Goal: Task Accomplishment & Management: Use online tool/utility

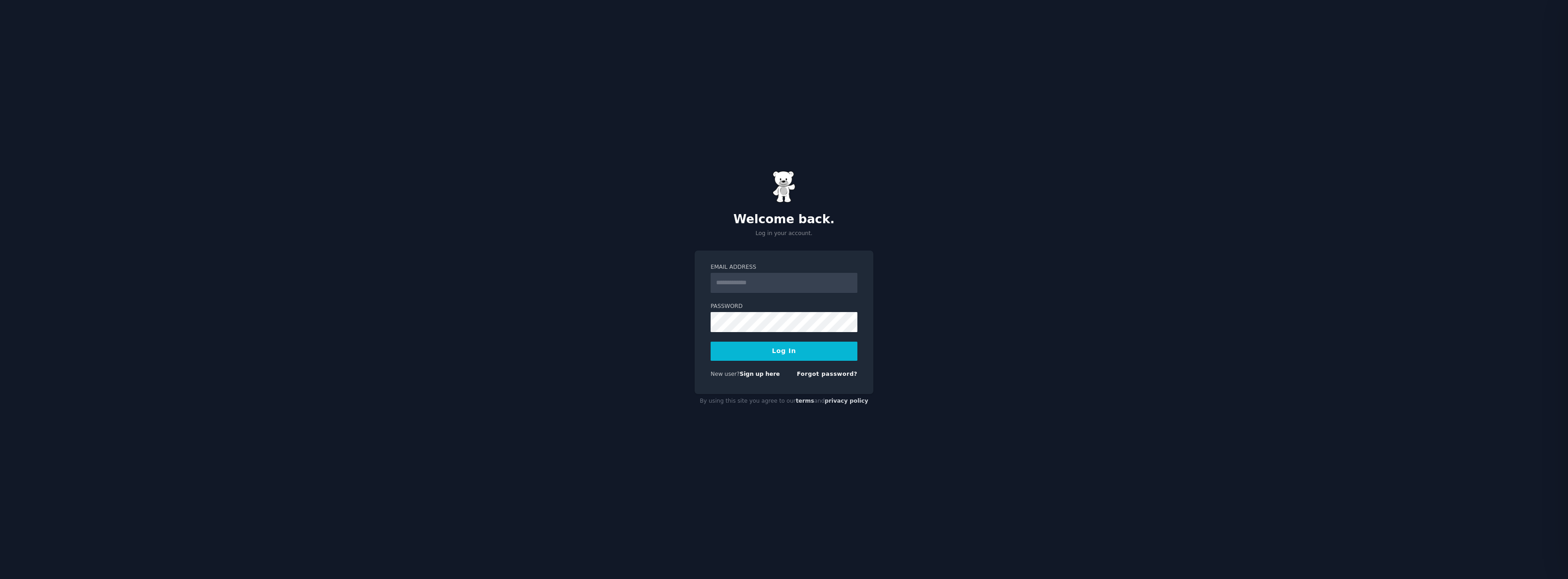
type input "**********"
click at [781, 350] on button "Log In" at bounding box center [783, 351] width 147 height 19
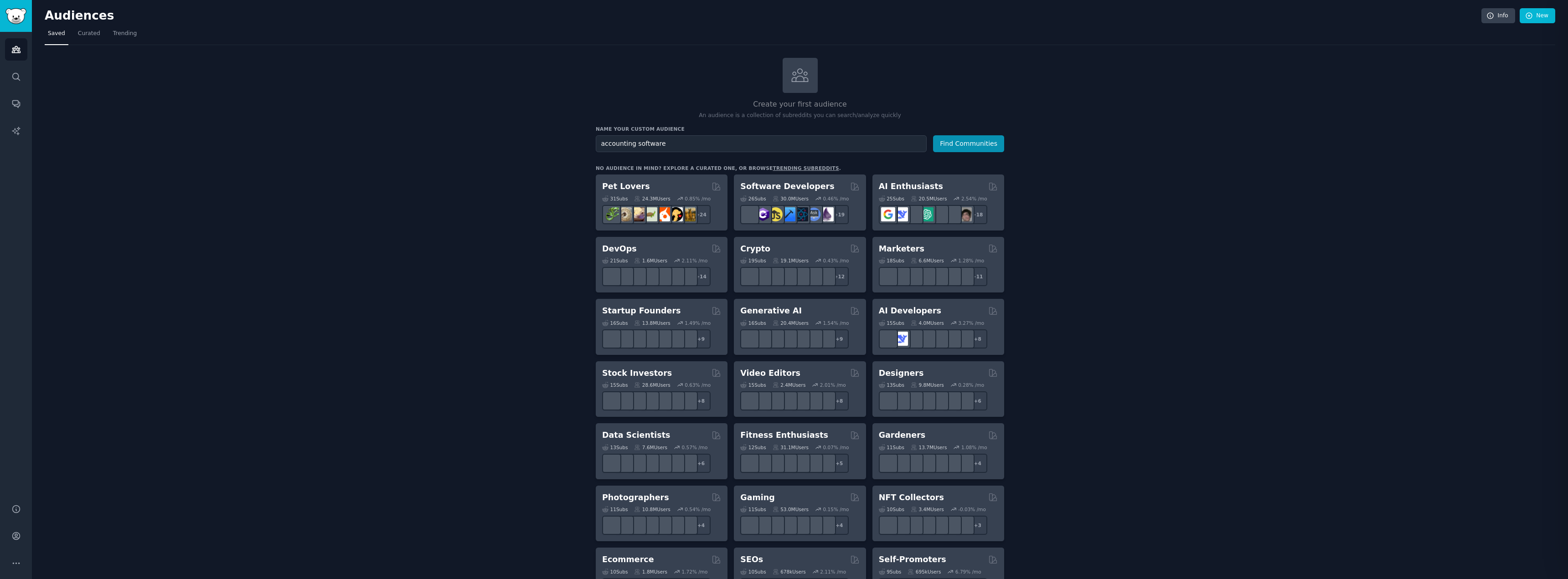
click at [933, 135] on button "Find Communities" at bounding box center [968, 144] width 71 height 17
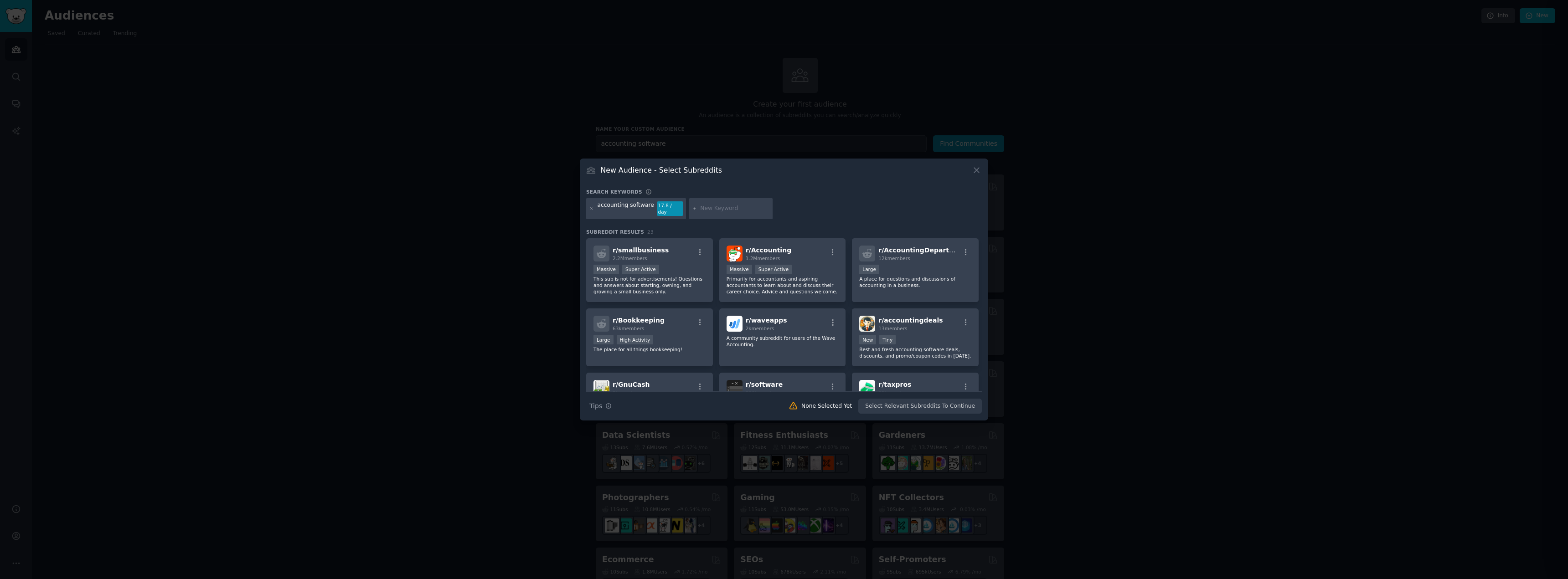
click at [979, 172] on icon at bounding box center [977, 170] width 10 height 10
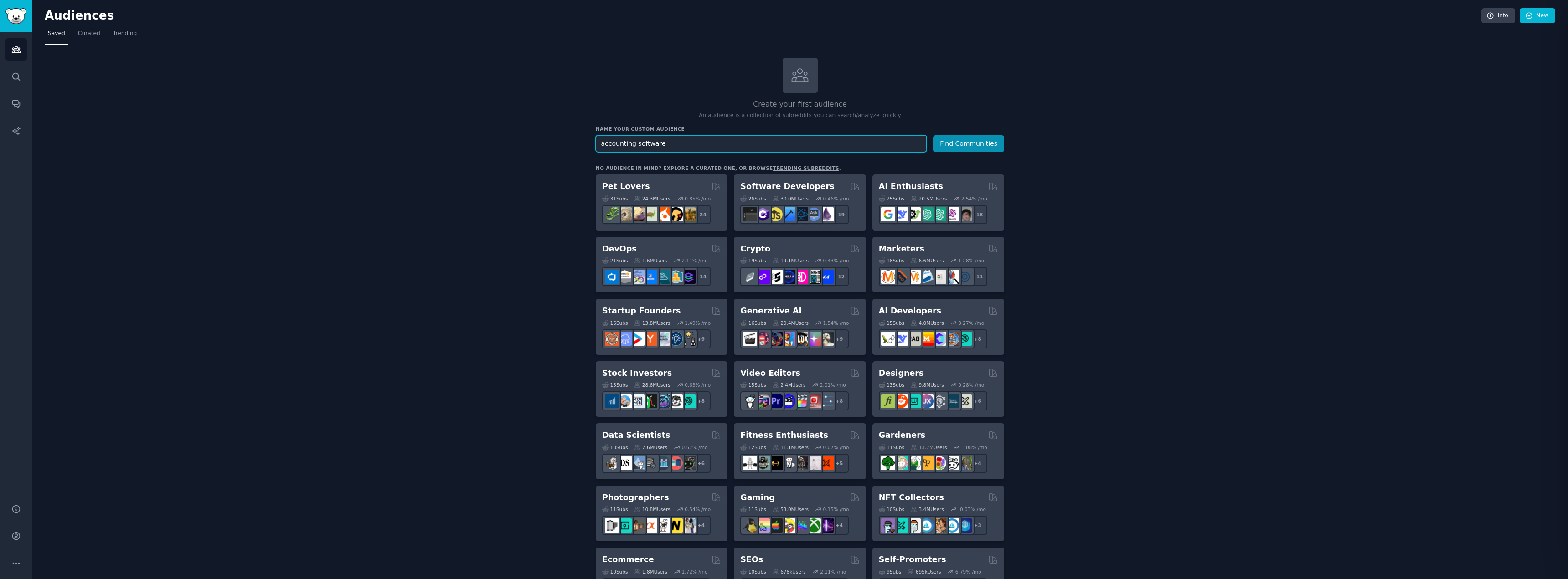
drag, startPoint x: 667, startPoint y: 145, endPoint x: 470, endPoint y: 141, distance: 197.0
click at [470, 141] on div "Create your first audience An audience is a collection of subreddits you can se…" at bounding box center [800, 553] width 1511 height 992
type input "quickbooks"
click at [933, 135] on button "Find Communities" at bounding box center [968, 144] width 71 height 17
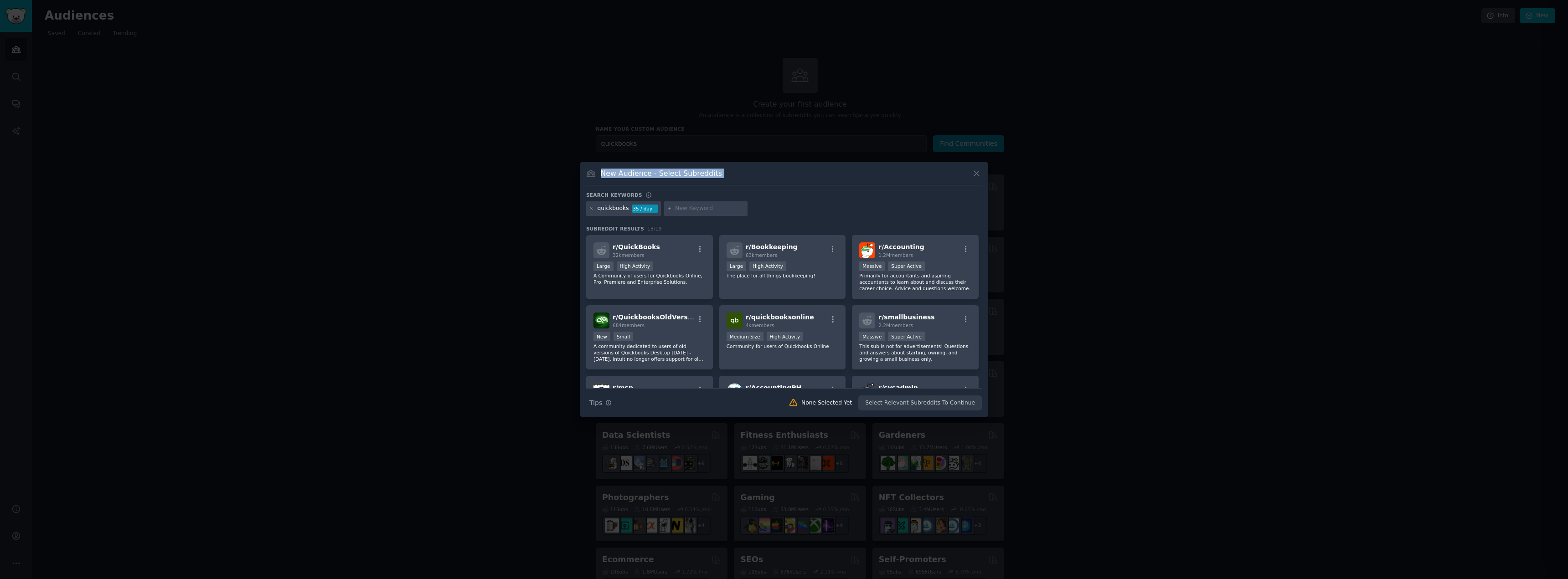
drag, startPoint x: 883, startPoint y: 174, endPoint x: 902, endPoint y: 147, distance: 33.0
click at [902, 147] on div "​ New Audience - Select Subreddits Search keywords quickbooks 35 / day Subreddi…" at bounding box center [784, 290] width 1562 height 579
click at [663, 264] on div ">= 80th percentile for submissions / day Large High Activity" at bounding box center [649, 267] width 112 height 12
click at [1126, 430] on div at bounding box center [784, 290] width 1568 height 579
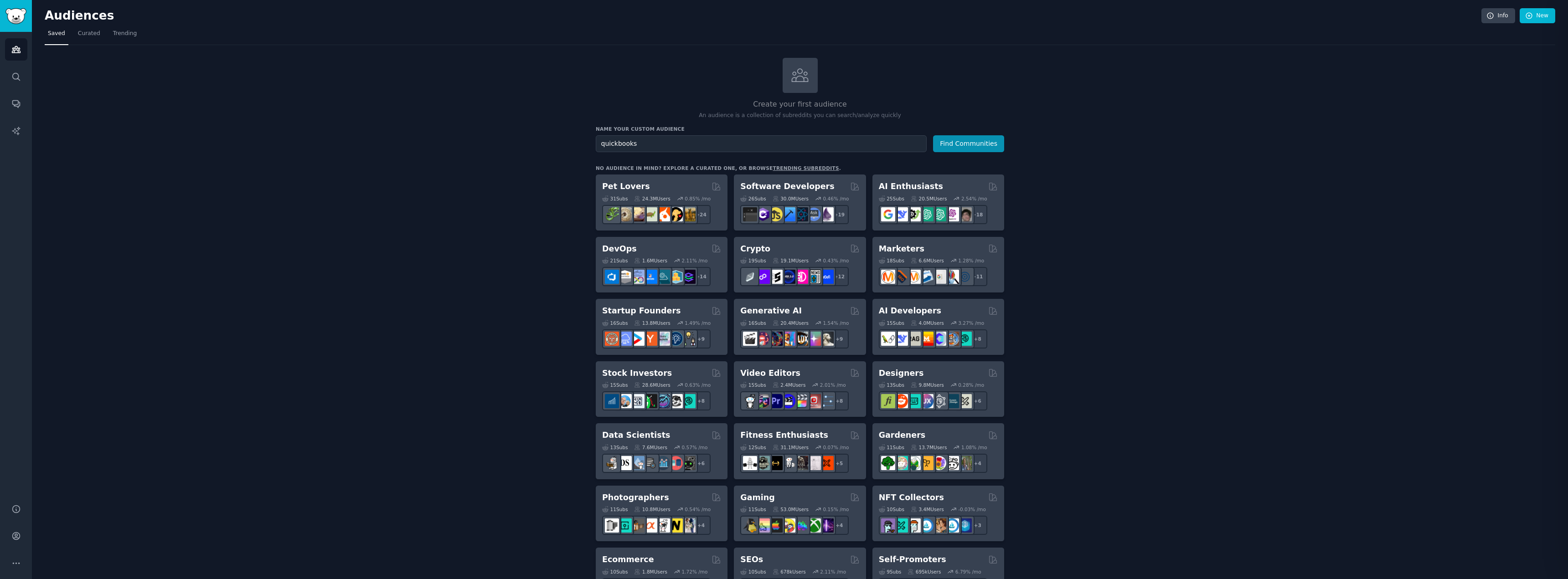
click at [1070, 287] on div "Create your first audience An audience is a collection of subreddits you can se…" at bounding box center [800, 553] width 1511 height 992
click at [83, 34] on span "Curated" at bounding box center [89, 33] width 23 height 8
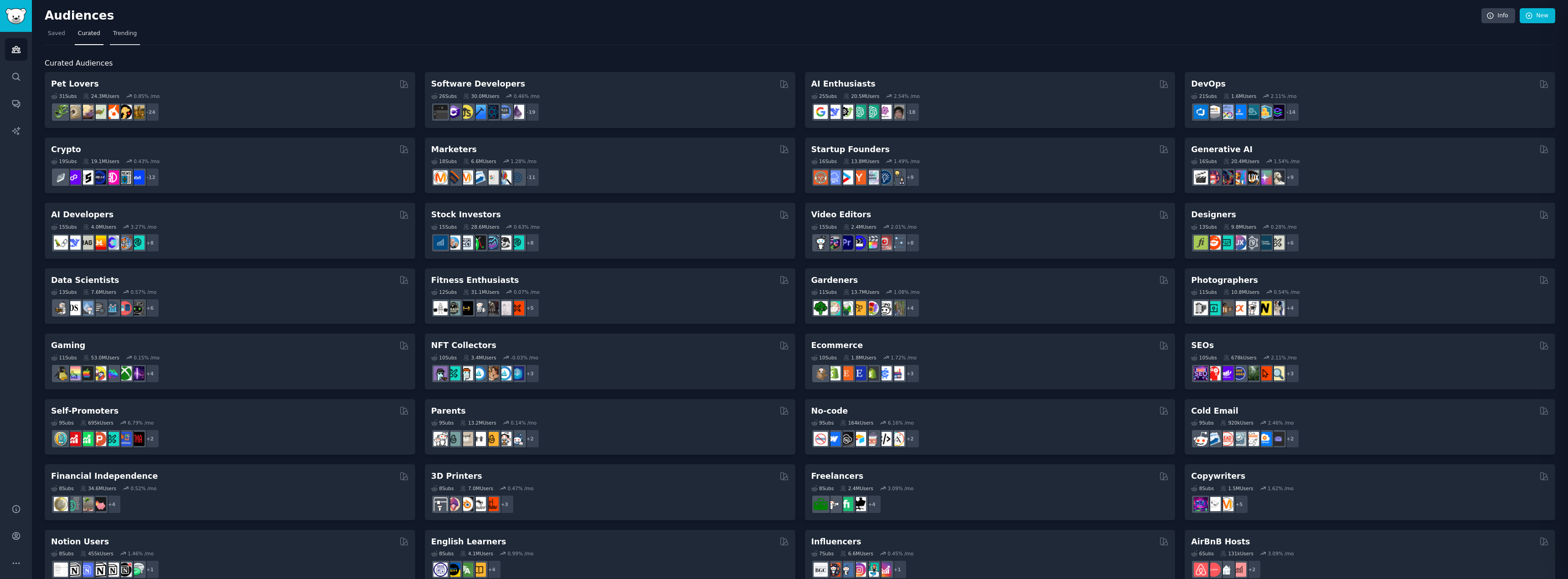
click at [117, 38] on link "Trending" at bounding box center [124, 35] width 30 height 19
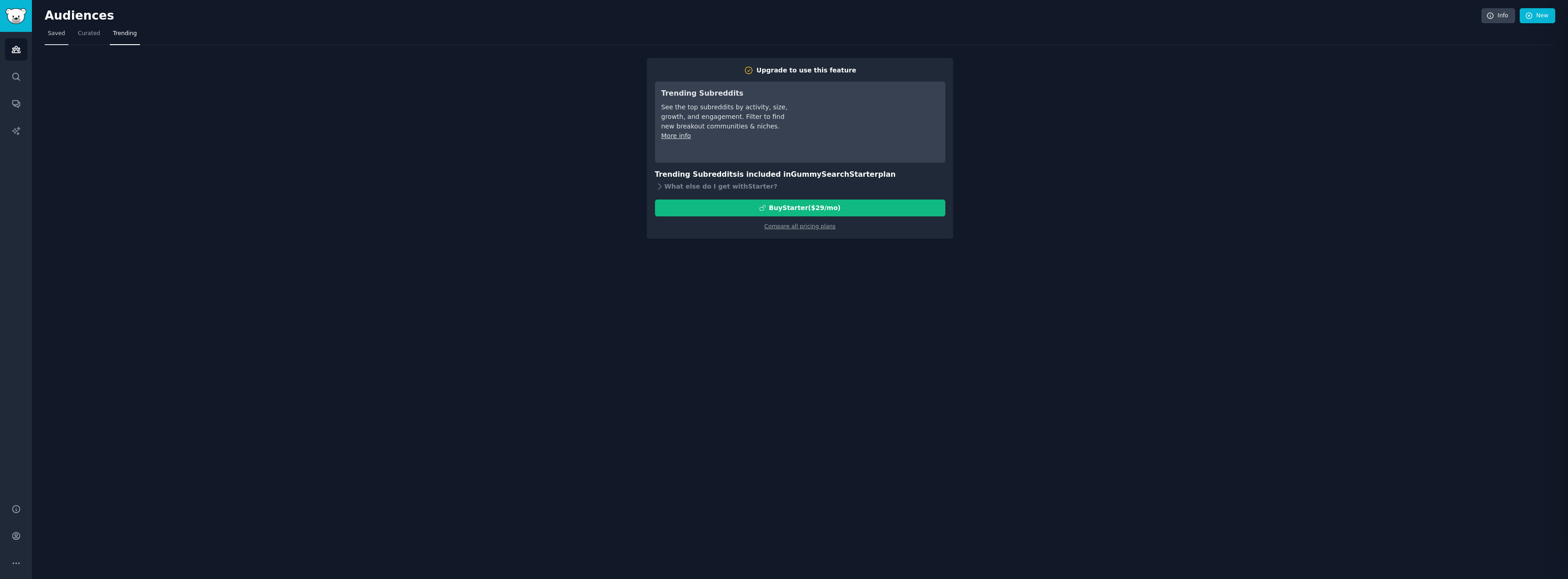
click at [51, 34] on span "Saved" at bounding box center [57, 33] width 17 height 8
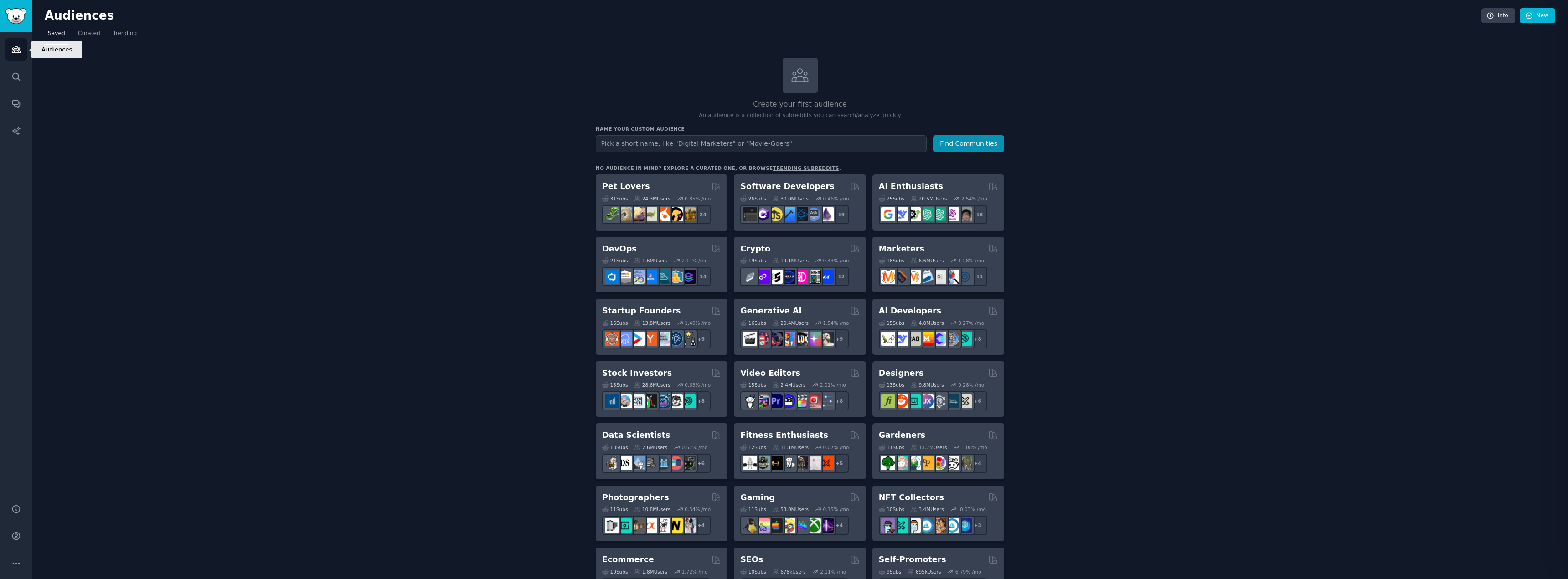
click at [15, 52] on icon "Sidebar" at bounding box center [16, 49] width 10 height 10
click at [12, 100] on icon "Sidebar" at bounding box center [16, 103] width 10 height 10
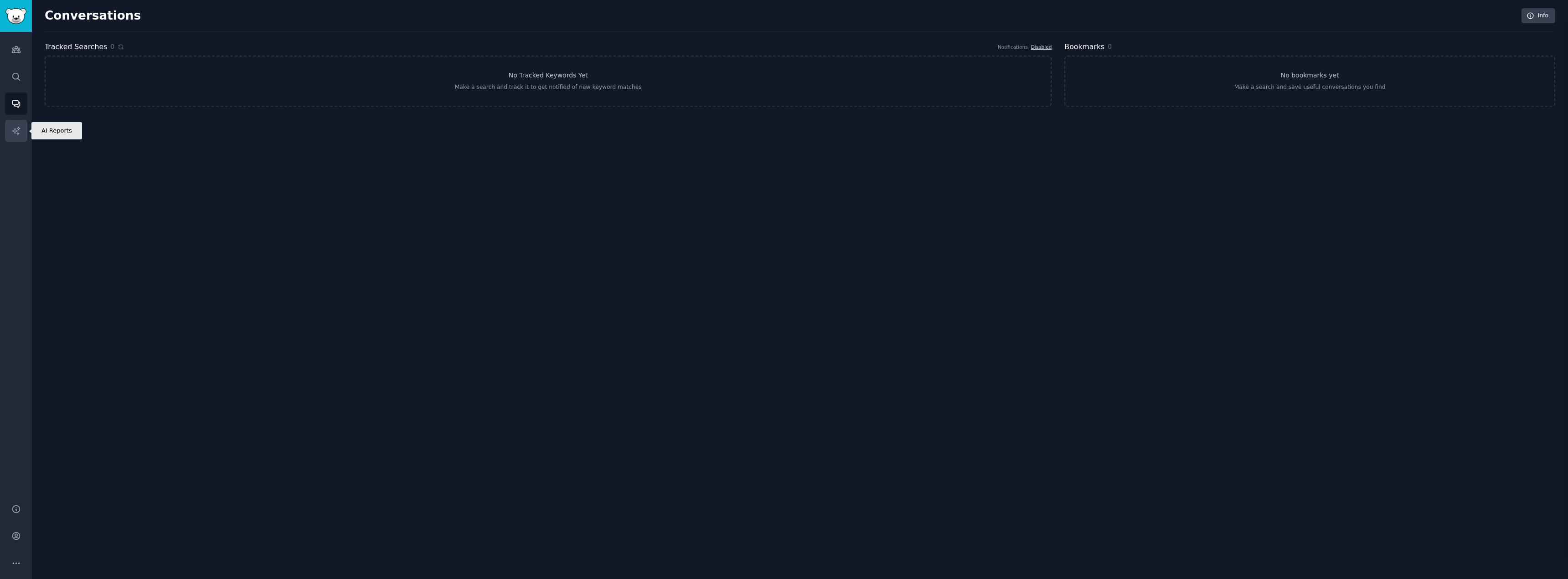
click at [12, 132] on icon "Sidebar" at bounding box center [16, 131] width 10 height 10
click at [15, 21] on img "Sidebar" at bounding box center [16, 16] width 21 height 16
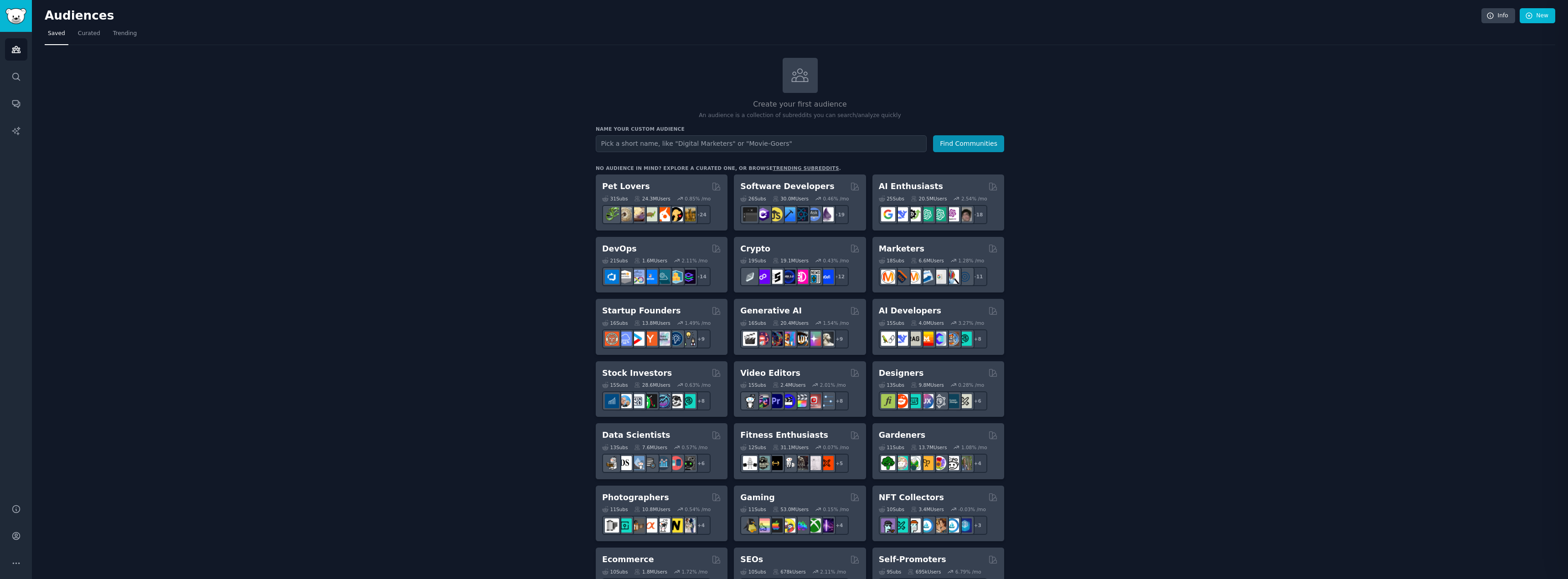
click at [727, 143] on input "text" at bounding box center [761, 144] width 331 height 17
type input "quickbooks"
click at [933, 135] on button "Find Communities" at bounding box center [968, 144] width 71 height 17
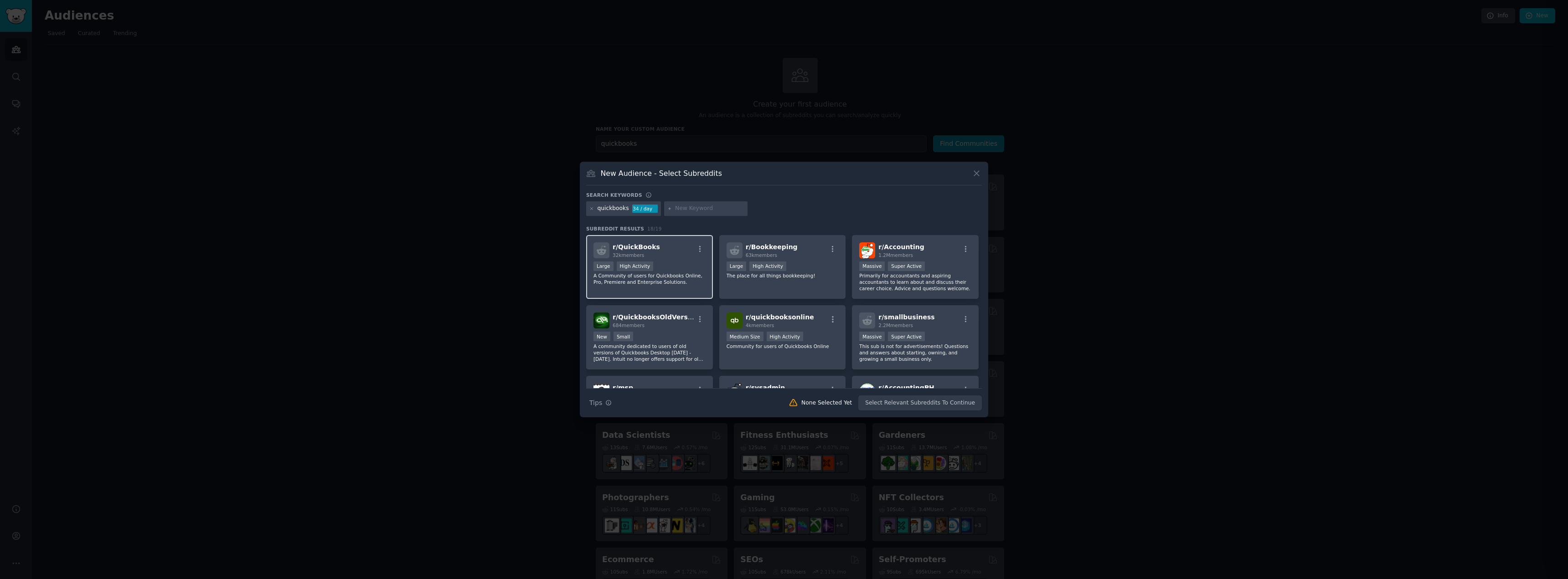
click at [659, 268] on div "Large High Activity" at bounding box center [649, 267] width 112 height 12
drag, startPoint x: 960, startPoint y: 407, endPoint x: 977, endPoint y: 410, distance: 17.3
click at [960, 406] on button "Create Audience" at bounding box center [952, 403] width 60 height 15
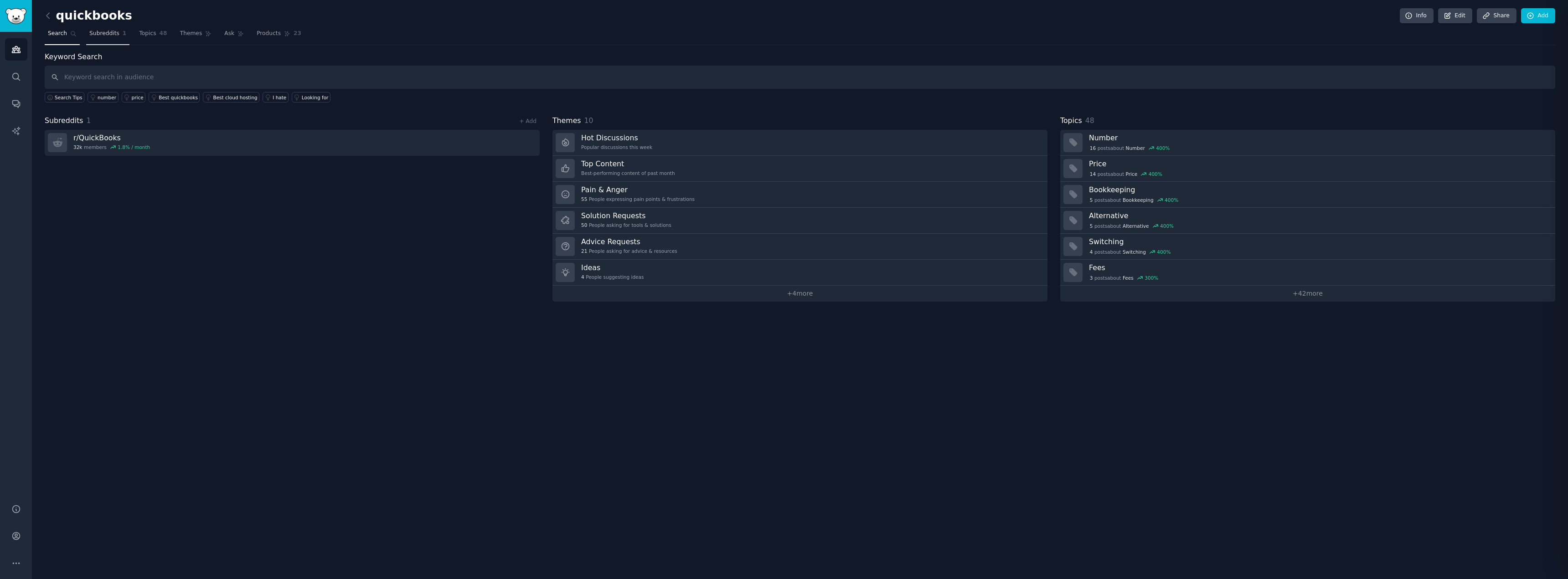
click at [96, 35] on span "Subreddits" at bounding box center [104, 33] width 30 height 8
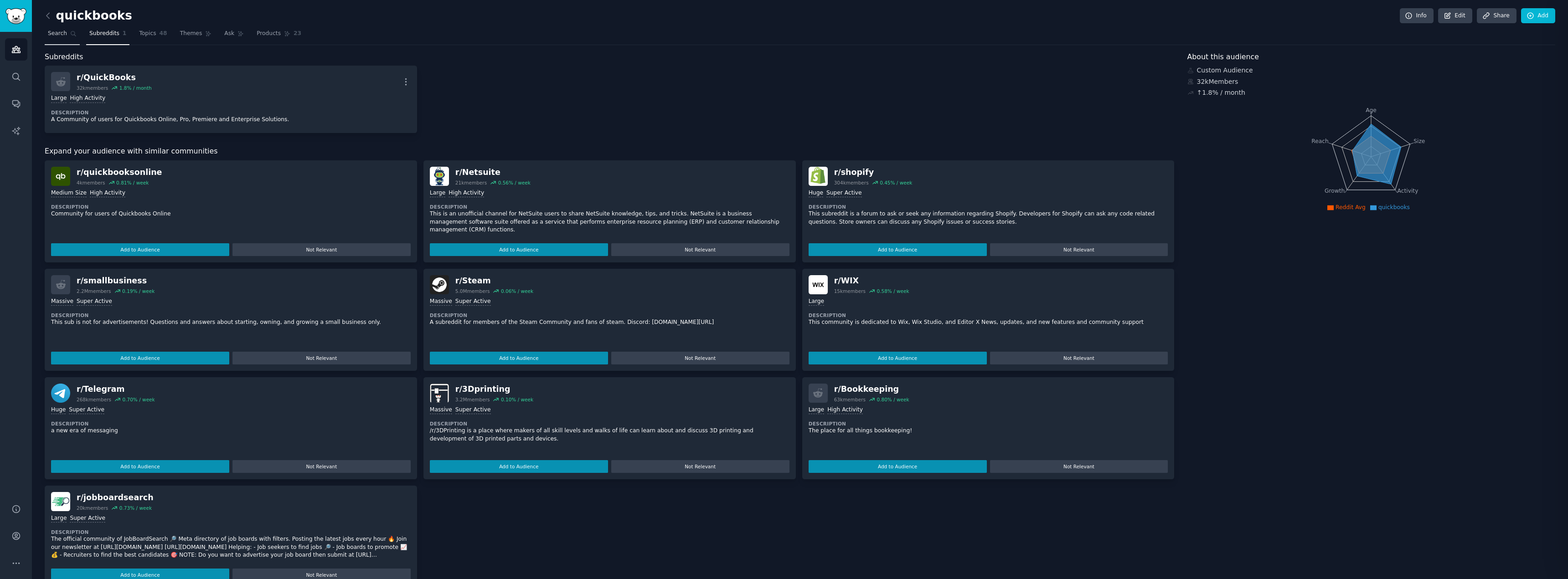
click at [55, 35] on span "Search" at bounding box center [57, 33] width 19 height 8
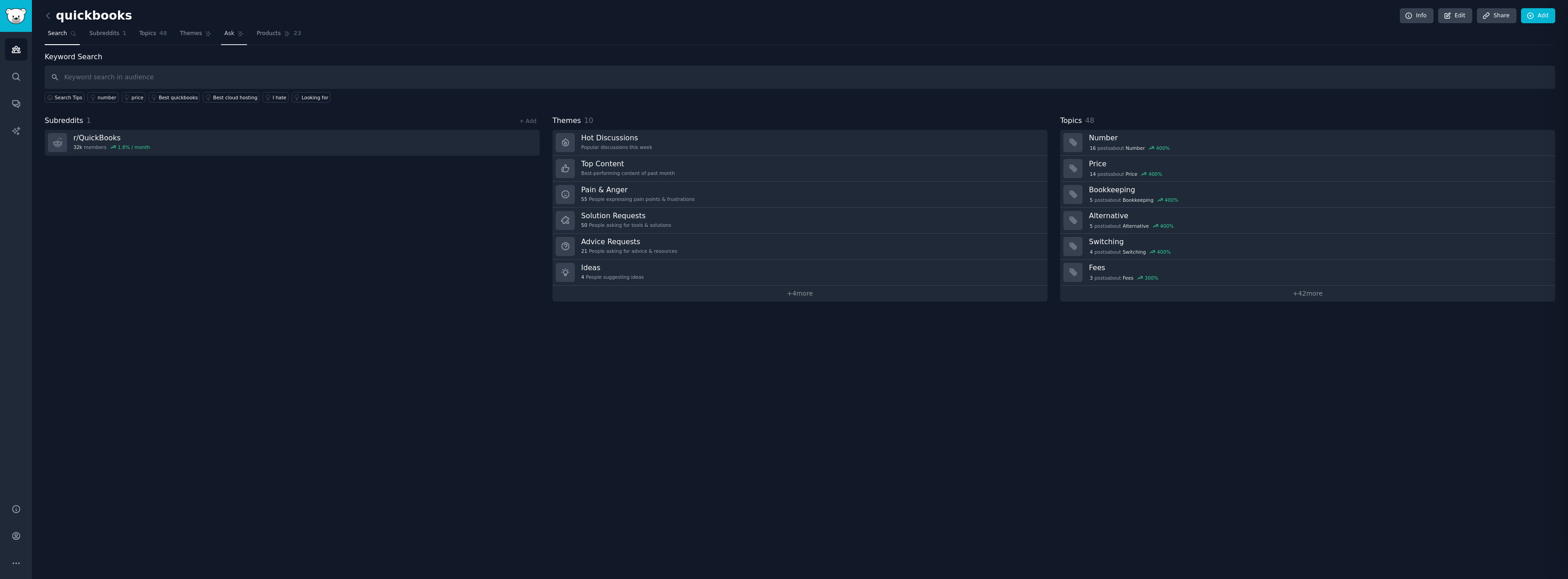
click at [224, 35] on span "Ask" at bounding box center [229, 33] width 10 height 8
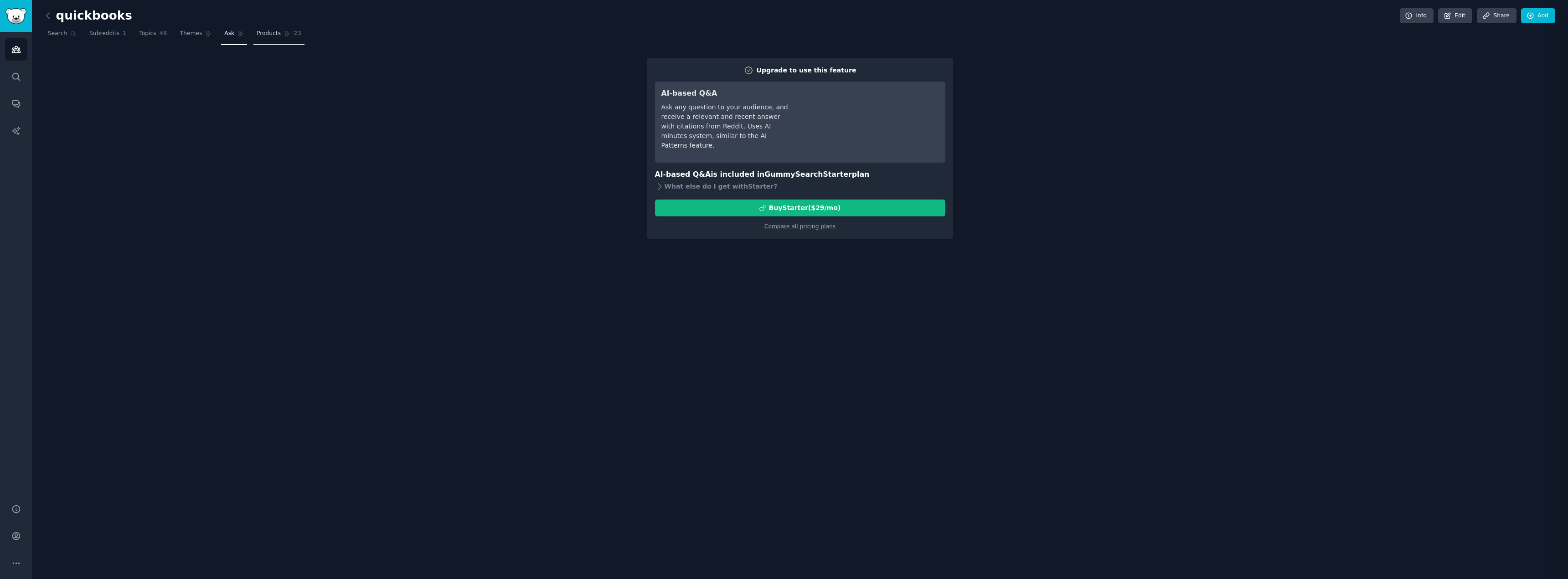
click at [257, 35] on span "Products" at bounding box center [269, 33] width 24 height 8
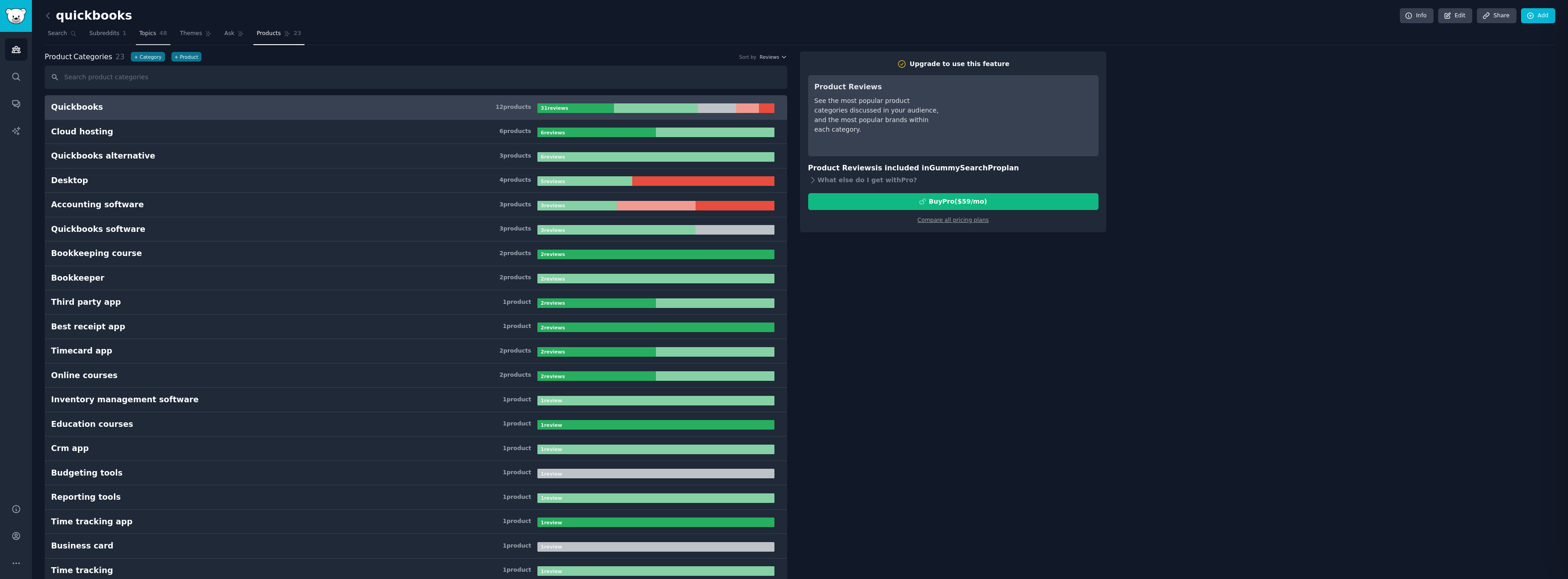
click at [139, 35] on span "Topics" at bounding box center [147, 33] width 17 height 8
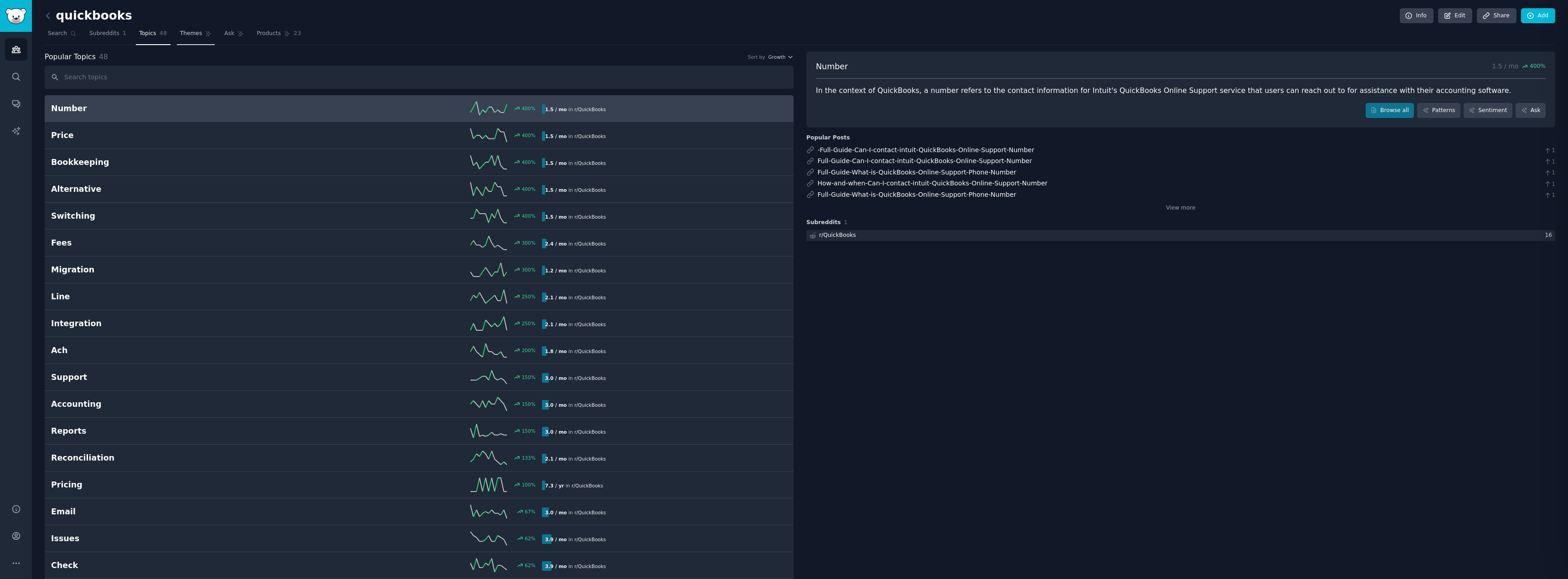
click at [180, 35] on span "Themes" at bounding box center [191, 33] width 23 height 8
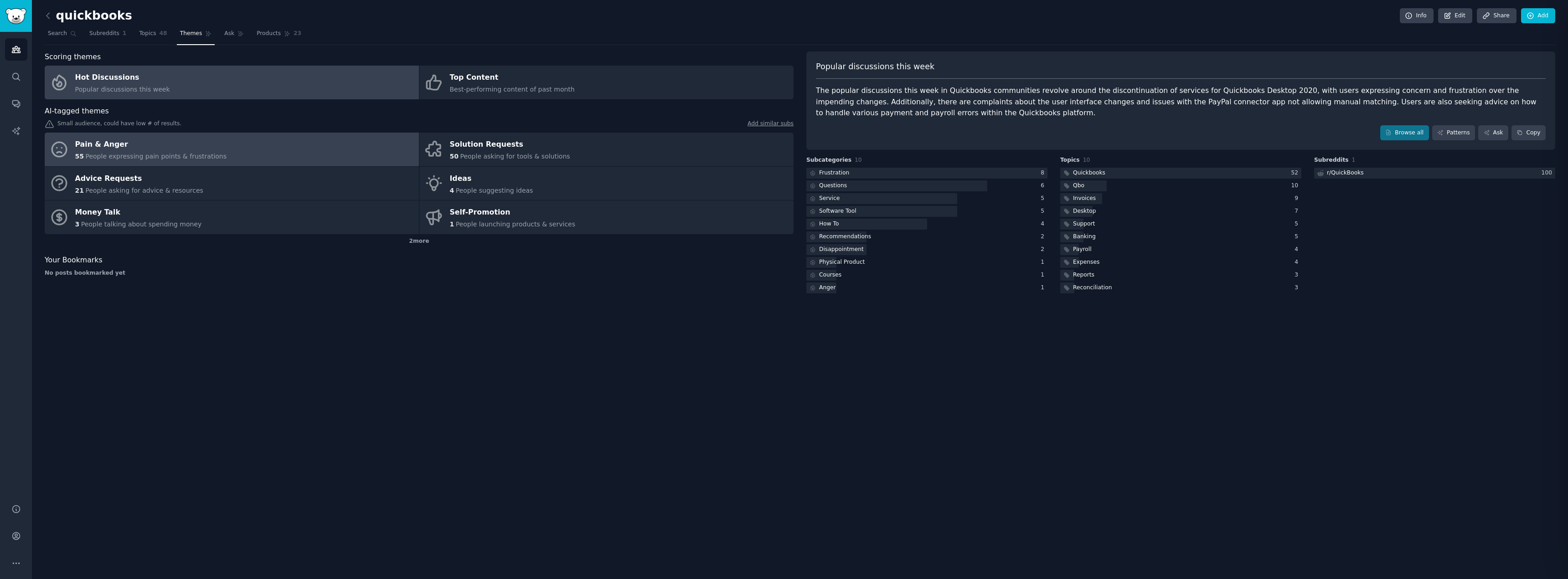
drag, startPoint x: 225, startPoint y: 150, endPoint x: 228, endPoint y: 155, distance: 5.8
click at [225, 150] on link "Pain & Anger 55 People expressing pain points & frustrations" at bounding box center [231, 149] width 374 height 33
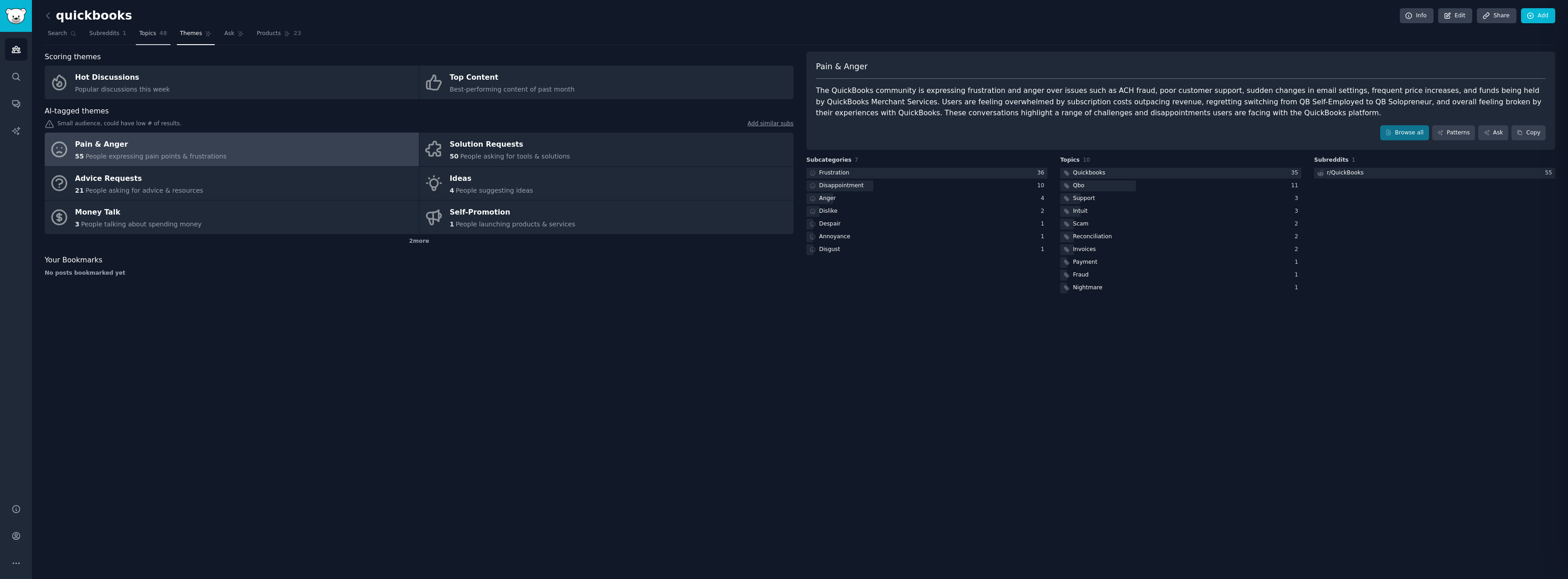
drag, startPoint x: 142, startPoint y: 32, endPoint x: 144, endPoint y: 38, distance: 6.3
click at [142, 32] on span "Topics" at bounding box center [147, 33] width 17 height 8
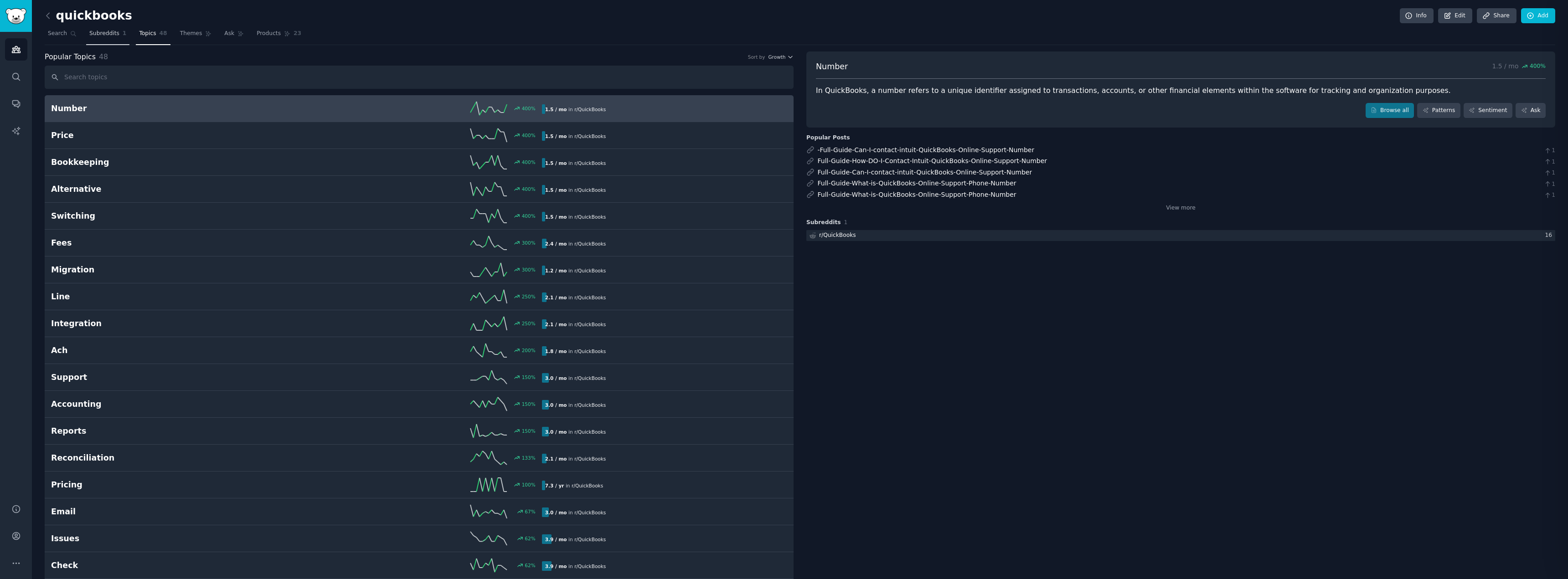
click at [99, 32] on span "Subreddits" at bounding box center [104, 33] width 30 height 8
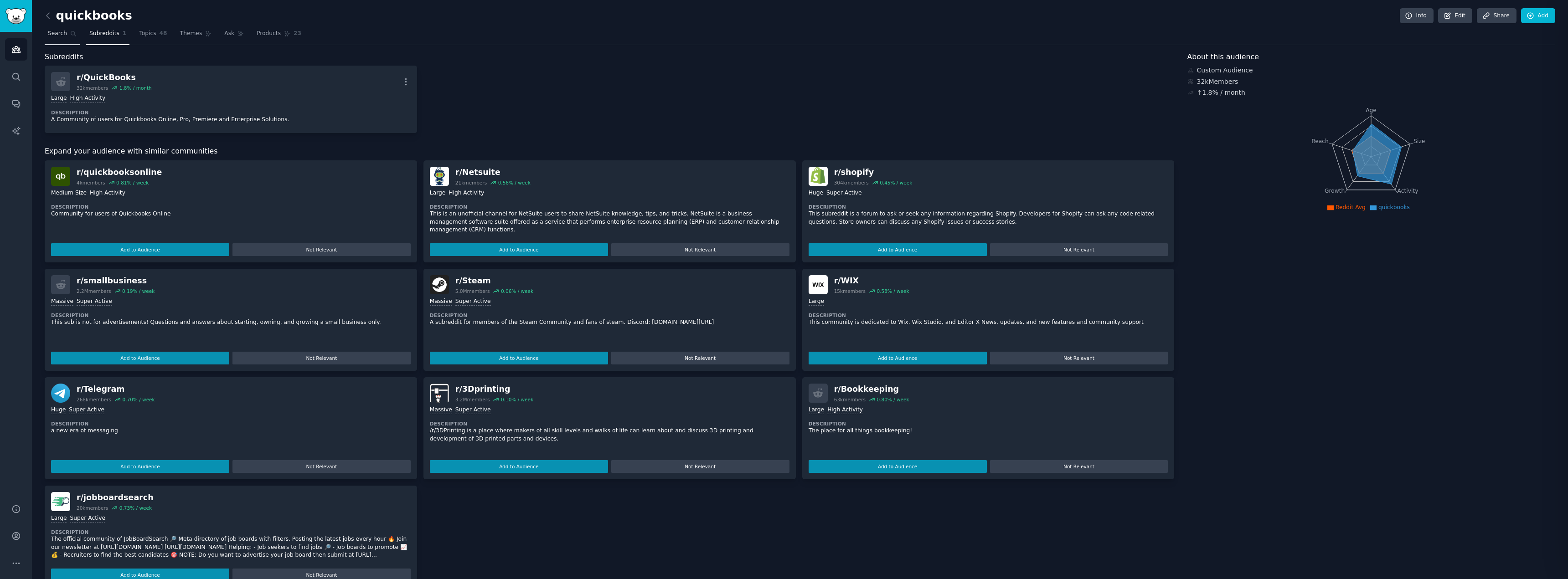
click at [51, 35] on span "Search" at bounding box center [57, 33] width 19 height 8
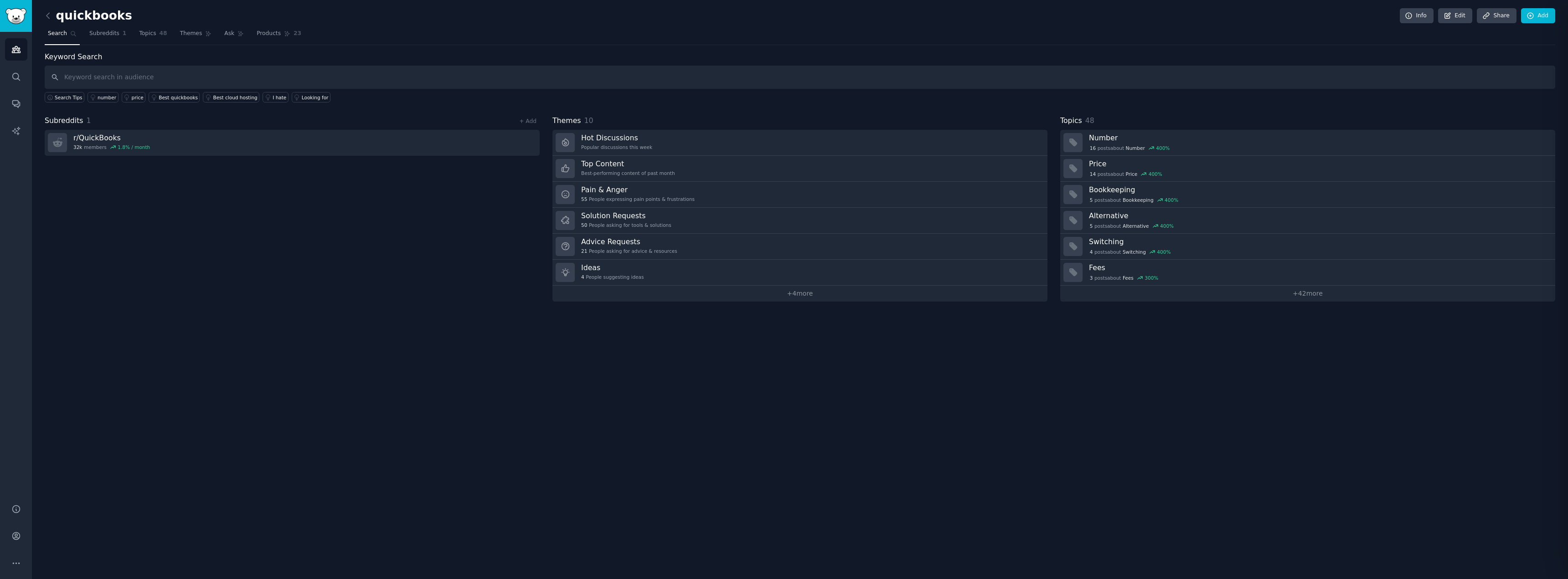
click at [155, 265] on div "Subreddits 1 + Add r/ QuickBooks 32k members 1.8 % / month" at bounding box center [292, 208] width 495 height 186
click at [370, 283] on div "Subreddits 1 + Add r/ QuickBooks 32k members 1.8 % / month" at bounding box center [292, 208] width 495 height 186
click at [44, 12] on icon at bounding box center [48, 16] width 10 height 10
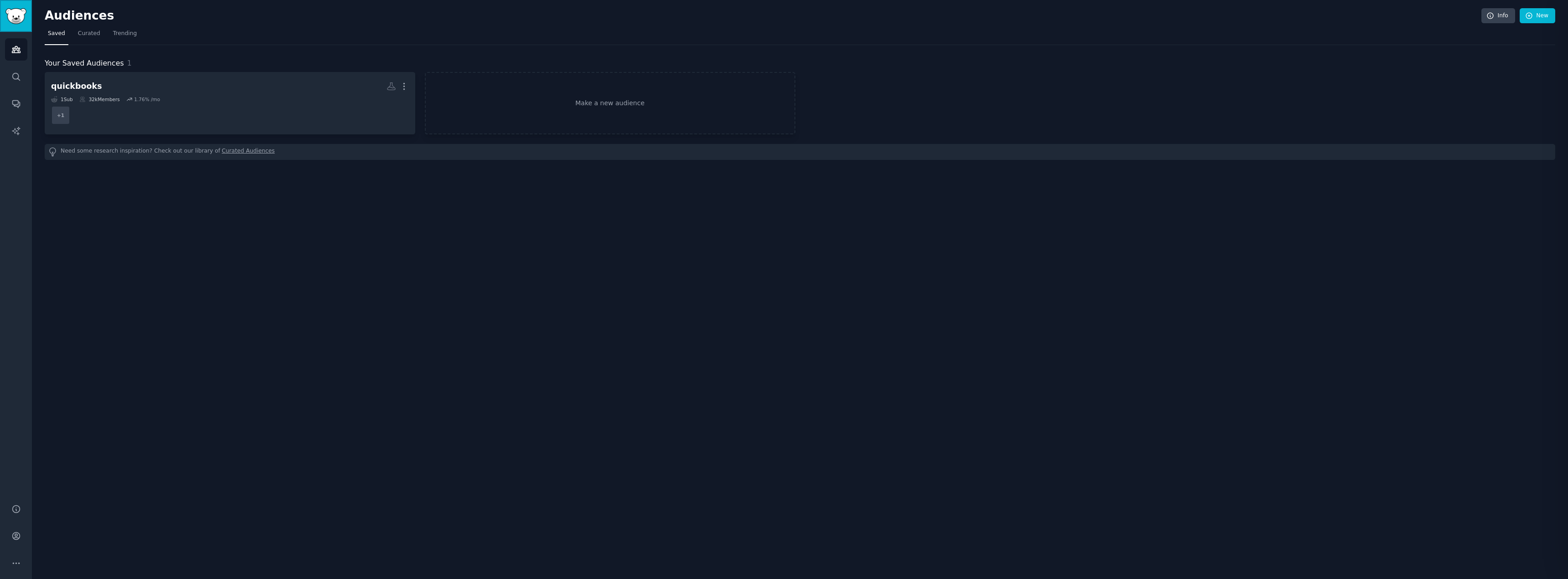
click at [13, 19] on img "Sidebar" at bounding box center [16, 16] width 21 height 16
click at [16, 45] on icon "Sidebar" at bounding box center [16, 49] width 10 height 10
click at [15, 12] on img "Sidebar" at bounding box center [16, 16] width 21 height 16
drag, startPoint x: 304, startPoint y: 286, endPoint x: 320, endPoint y: 308, distance: 27.2
click at [304, 286] on div "Audiences Info New Saved Curated Trending Your Saved Audiences 1 quickbooks Mor…" at bounding box center [800, 290] width 1536 height 579
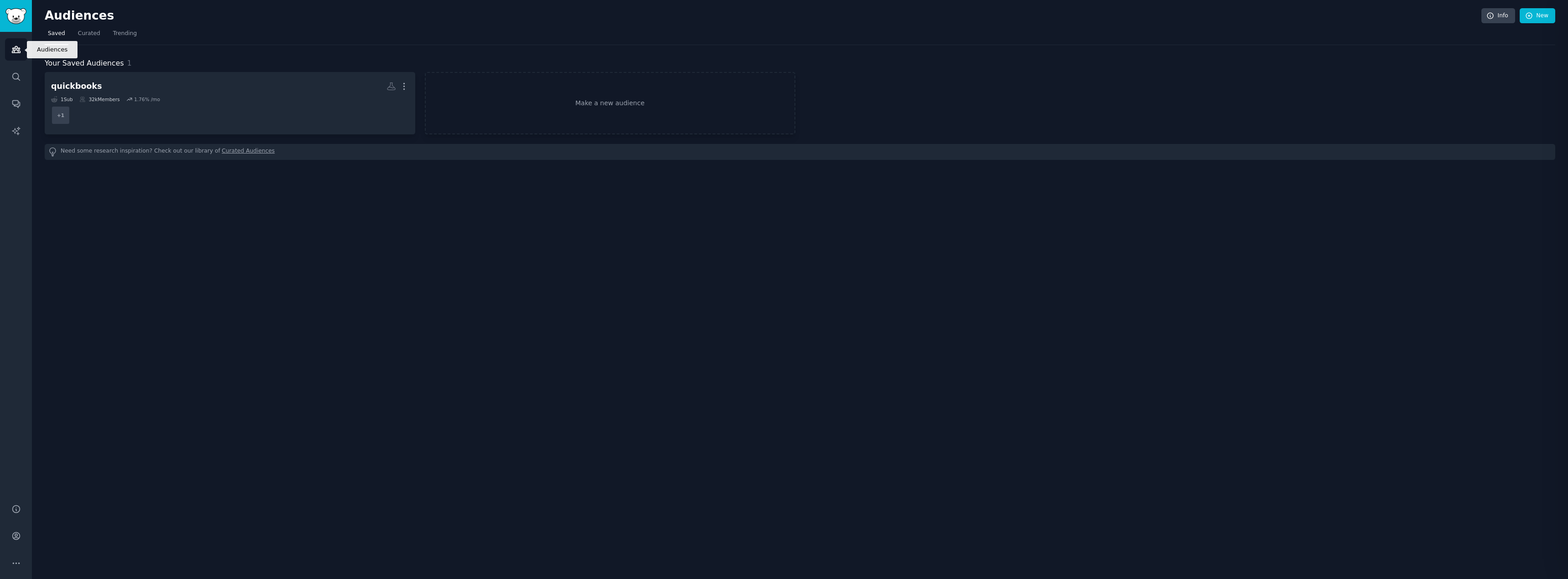
click at [13, 49] on icon "Sidebar" at bounding box center [15, 49] width 8 height 6
click at [15, 124] on link "AI Reports" at bounding box center [16, 131] width 23 height 23
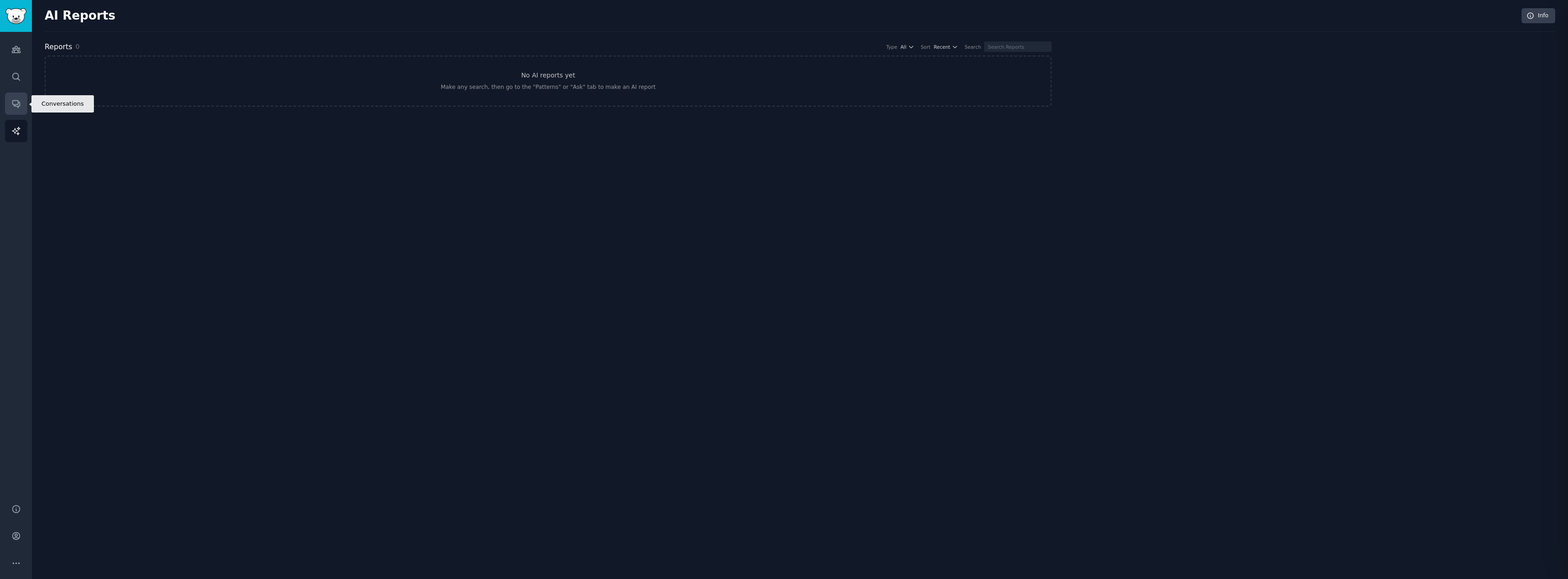
click at [13, 103] on icon "Sidebar" at bounding box center [16, 103] width 10 height 10
click at [13, 74] on icon "Sidebar" at bounding box center [16, 77] width 7 height 7
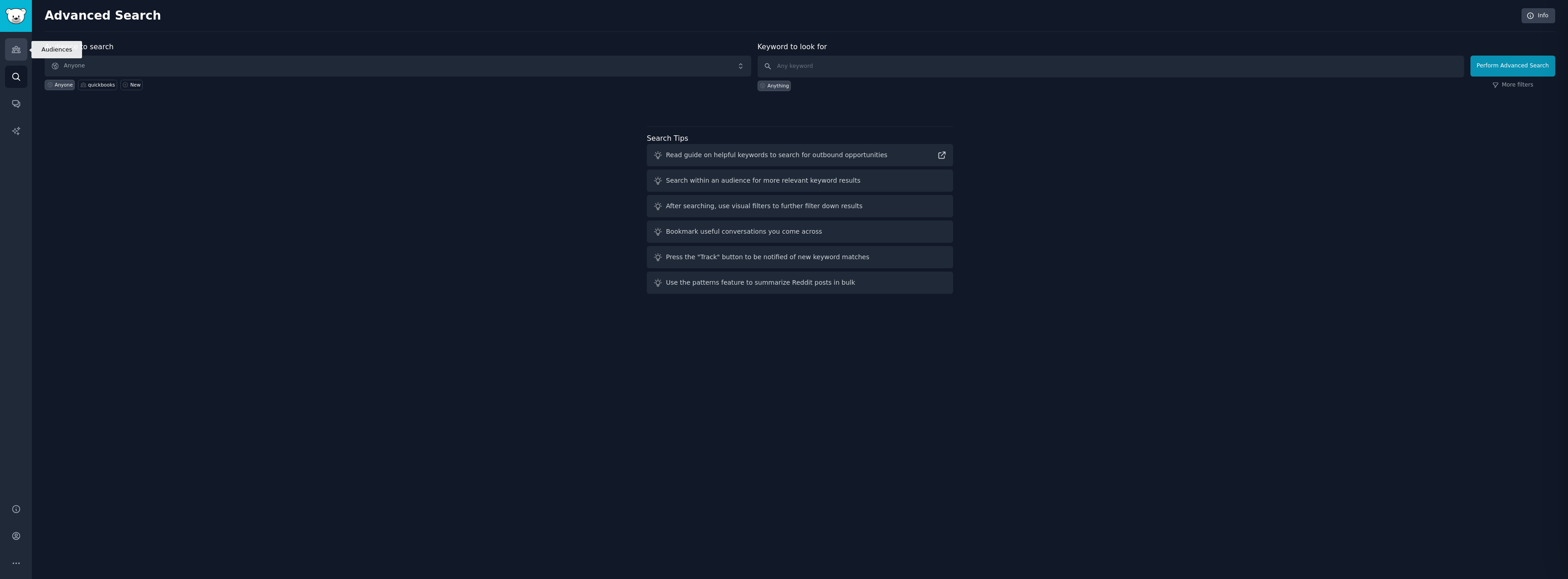
click at [12, 52] on icon "Sidebar" at bounding box center [15, 49] width 8 height 6
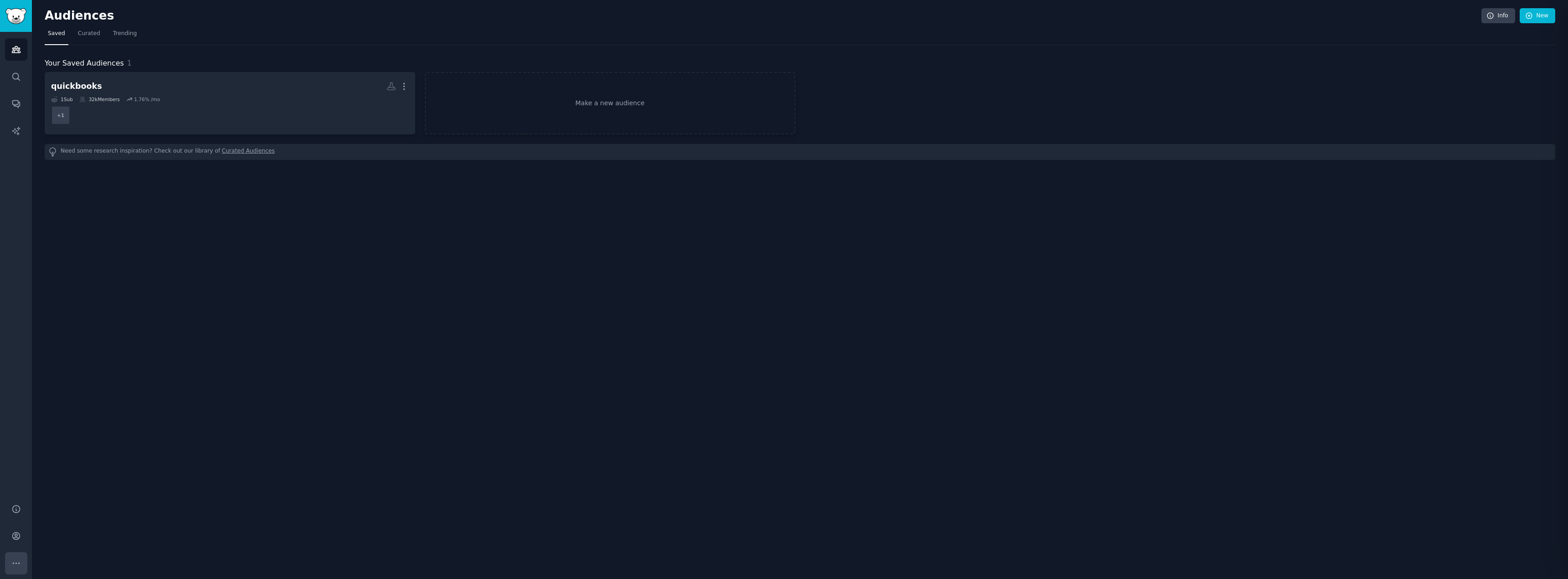
click at [13, 562] on icon "Sidebar" at bounding box center [16, 563] width 10 height 10
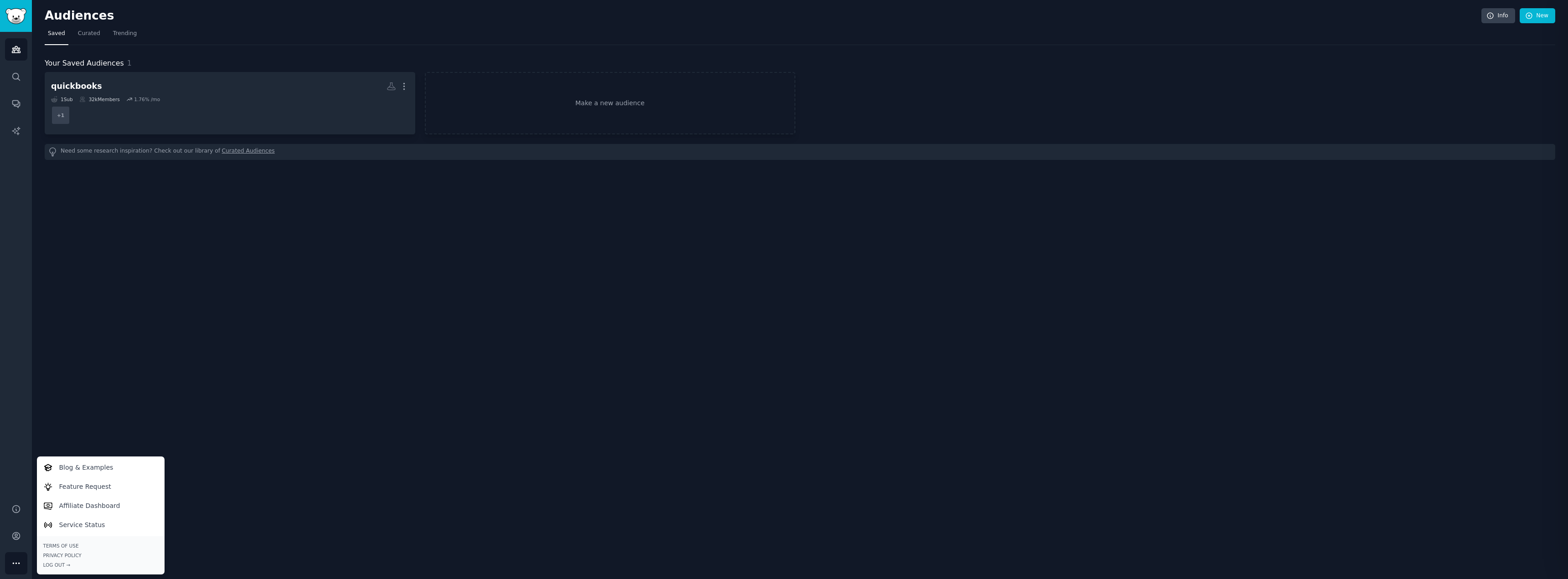
click at [165, 356] on div "Audiences Info New Saved Curated Trending Your Saved Audiences 1 quickbooks Mor…" at bounding box center [800, 290] width 1536 height 579
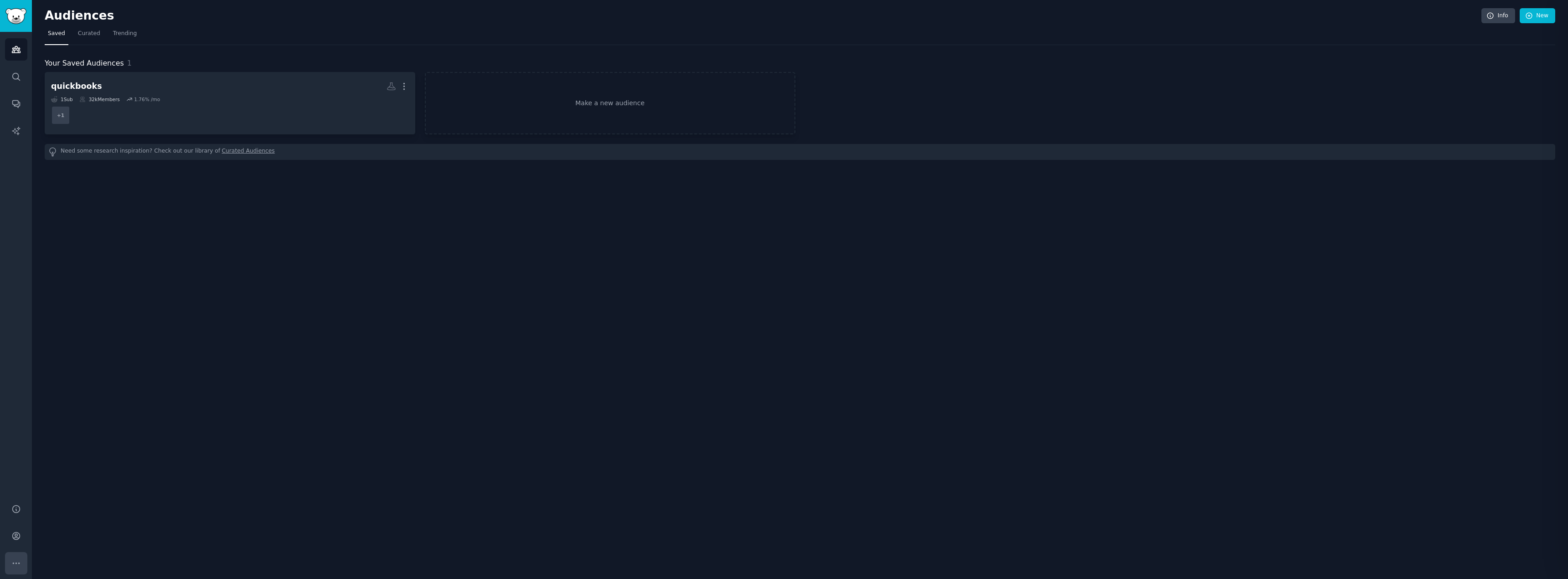
click at [15, 564] on icon "Sidebar" at bounding box center [16, 563] width 10 height 10
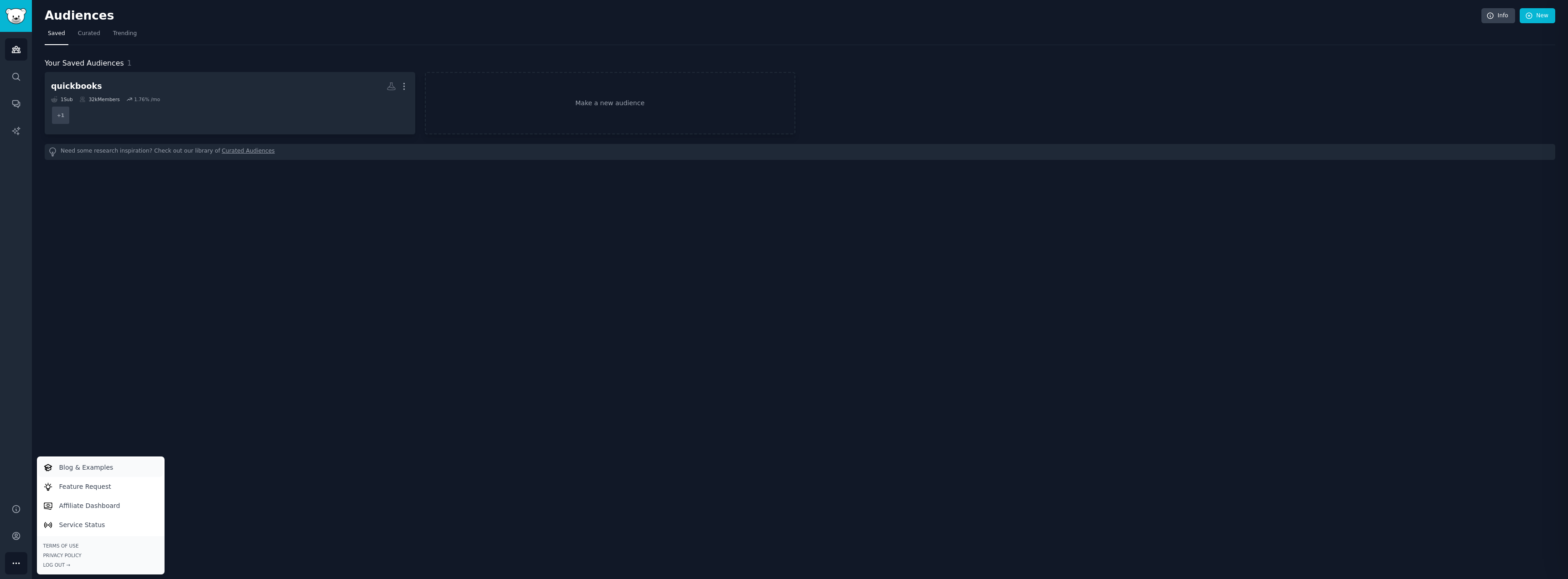
click at [83, 469] on p "Blog & Examples" at bounding box center [86, 468] width 54 height 10
click at [362, 294] on div "Audiences Info New Saved Curated Trending Your Saved Audiences 1 quickbooks Mor…" at bounding box center [800, 290] width 1536 height 579
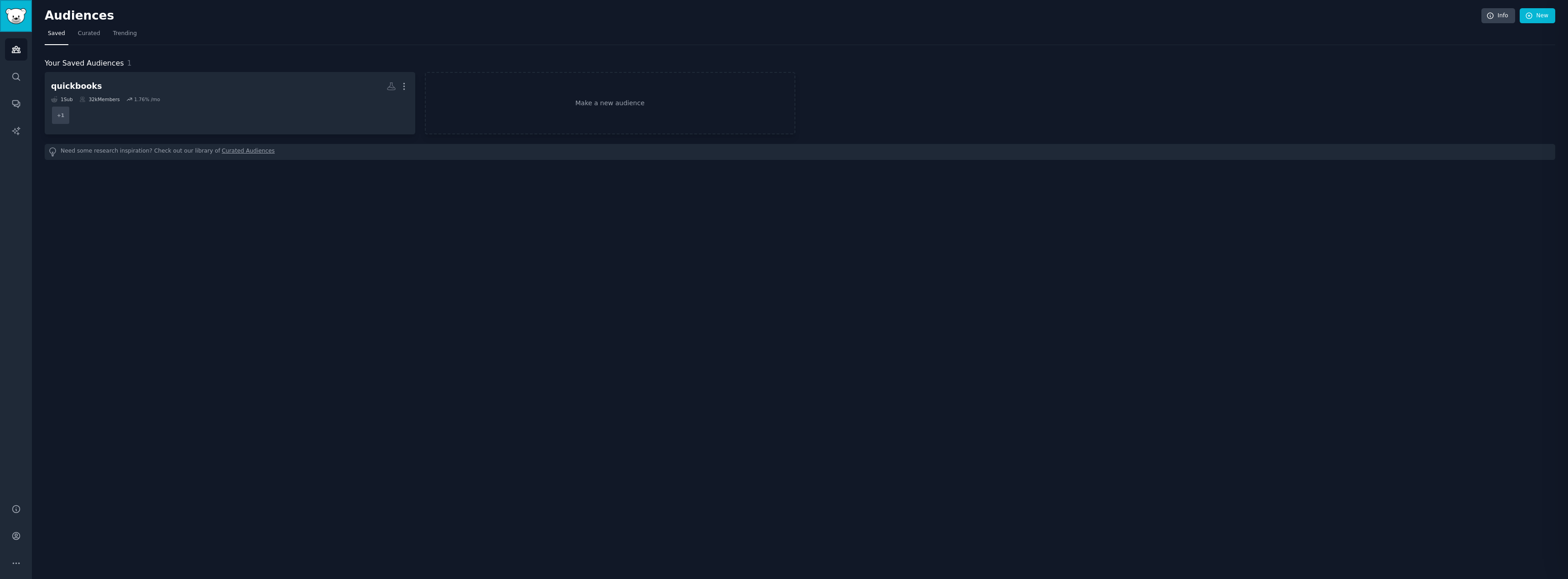
click at [13, 15] on img "Sidebar" at bounding box center [16, 16] width 21 height 16
click at [83, 36] on span "Curated" at bounding box center [89, 33] width 23 height 8
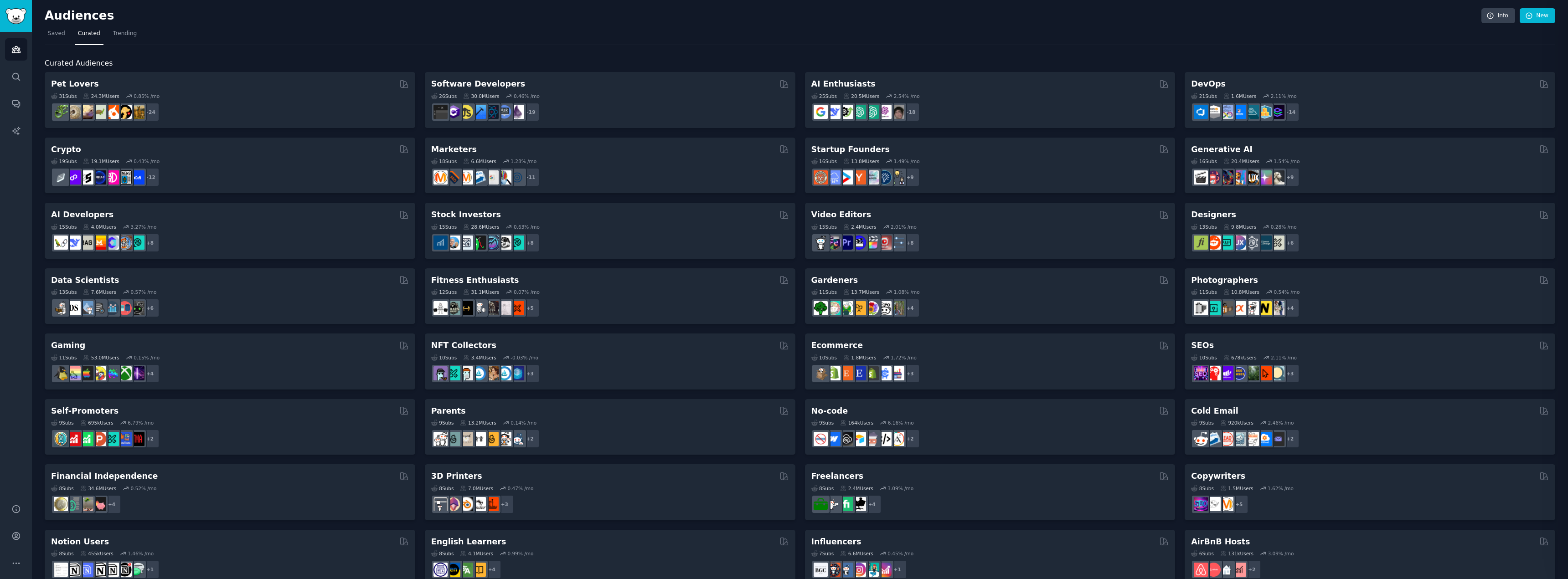
drag, startPoint x: 438, startPoint y: 0, endPoint x: 353, endPoint y: 23, distance: 88.1
click at [353, 23] on div "Audiences Info New" at bounding box center [800, 17] width 1511 height 19
